Goal: Find specific page/section: Find specific page/section

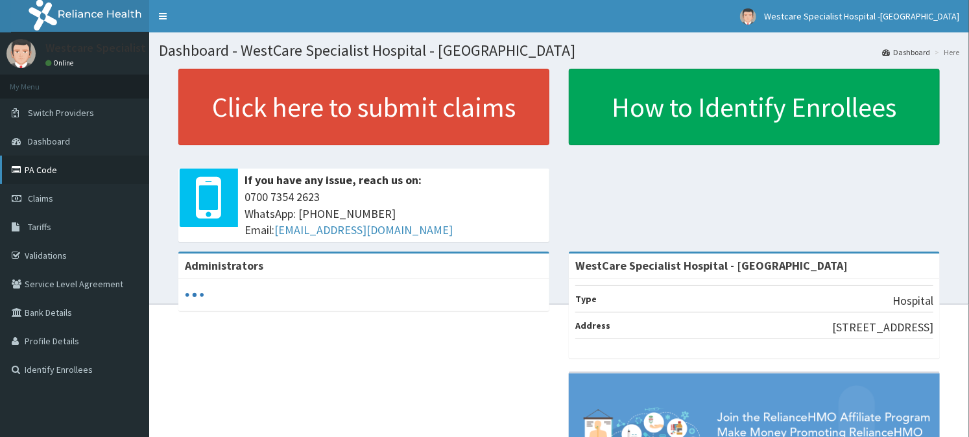
click at [64, 171] on link "PA Code" at bounding box center [74, 170] width 149 height 29
click at [71, 176] on link "PA Code" at bounding box center [74, 170] width 149 height 29
